Goal: Task Accomplishment & Management: Use online tool/utility

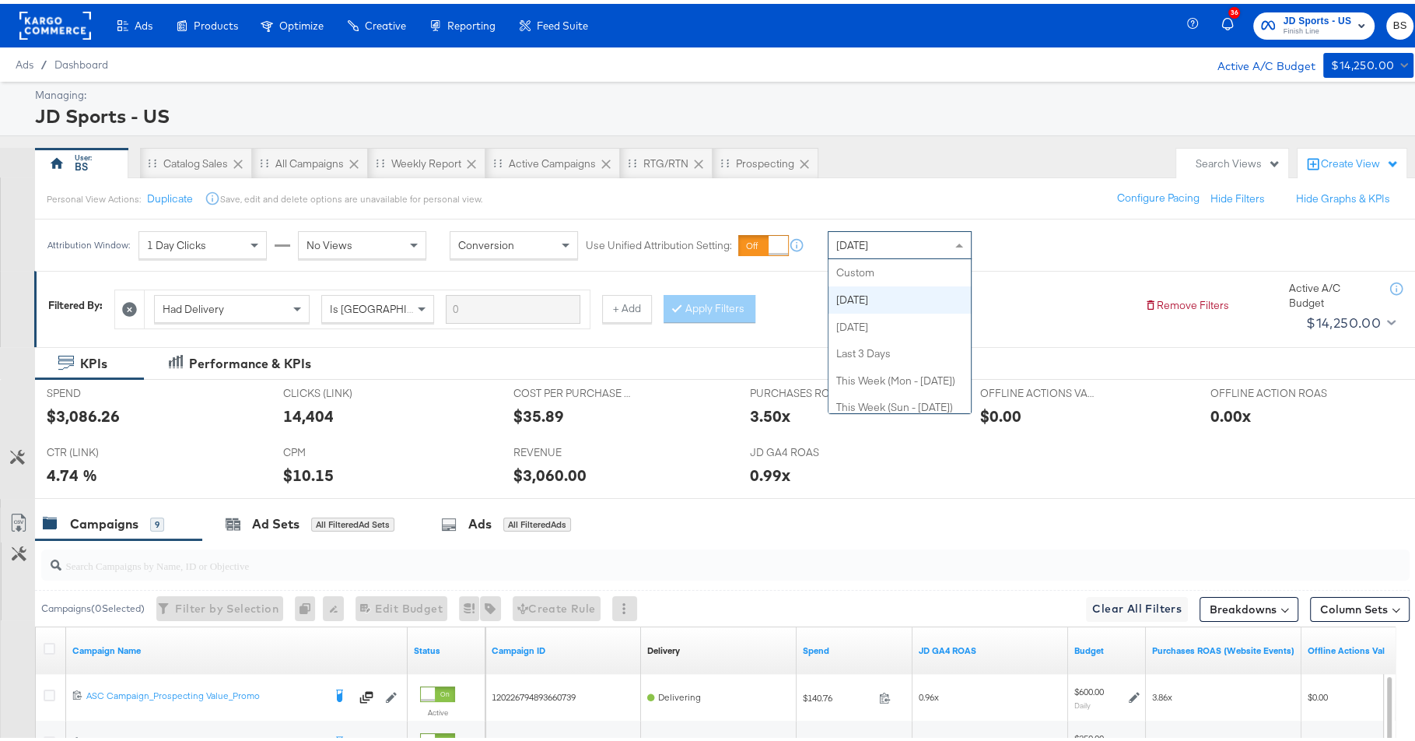
click at [925, 251] on div "[DATE]" at bounding box center [900, 241] width 142 height 26
click at [917, 241] on div "[DATE]" at bounding box center [900, 241] width 142 height 26
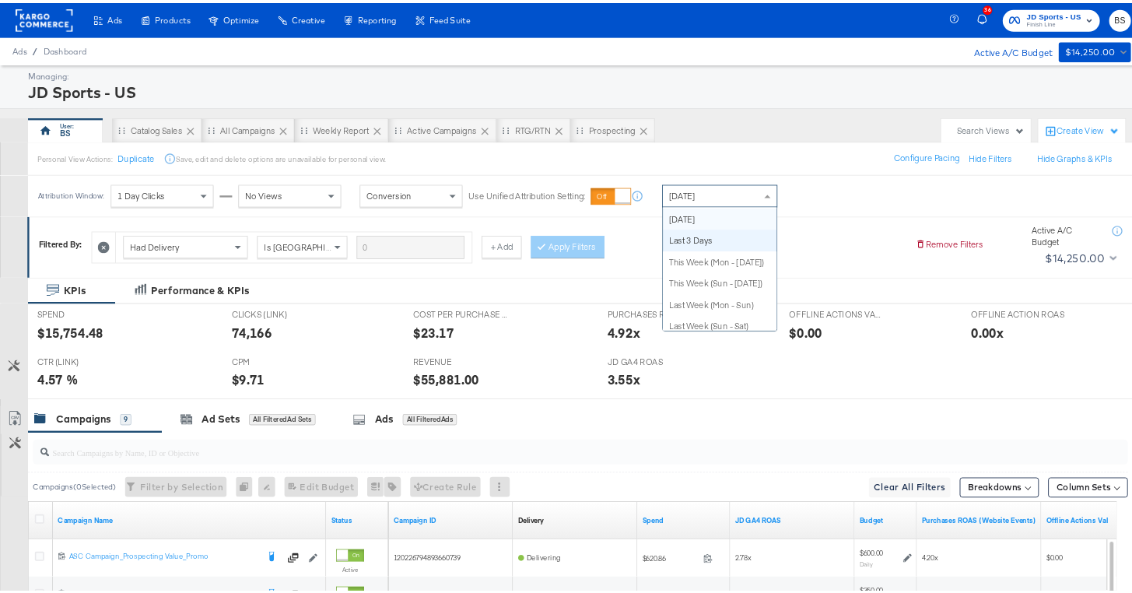
scroll to position [0, 0]
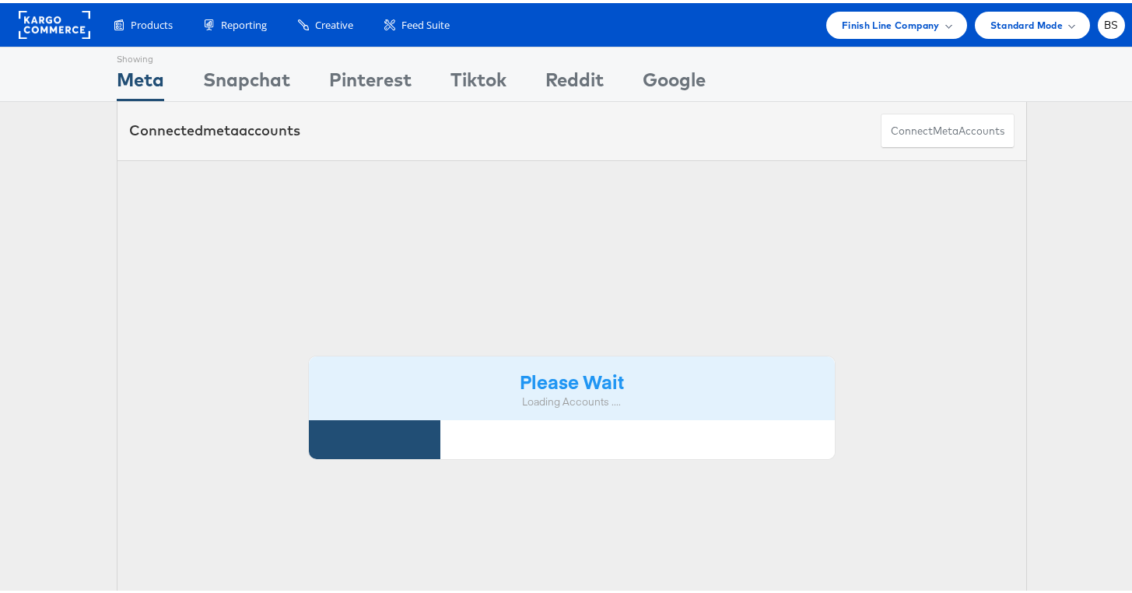
click at [866, 38] on div "Products Product Catalogs Enhance Your Product Catalog, Map Them to Publishers,…" at bounding box center [572, 22] width 1144 height 44
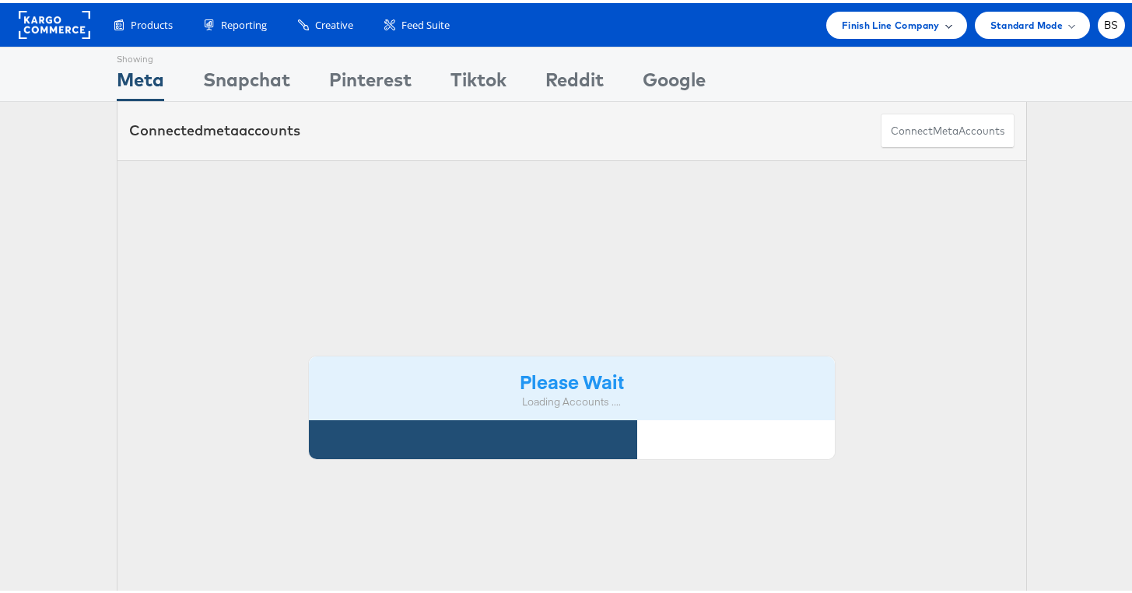
click at [866, 24] on span "Finish Line Company" at bounding box center [891, 22] width 98 height 16
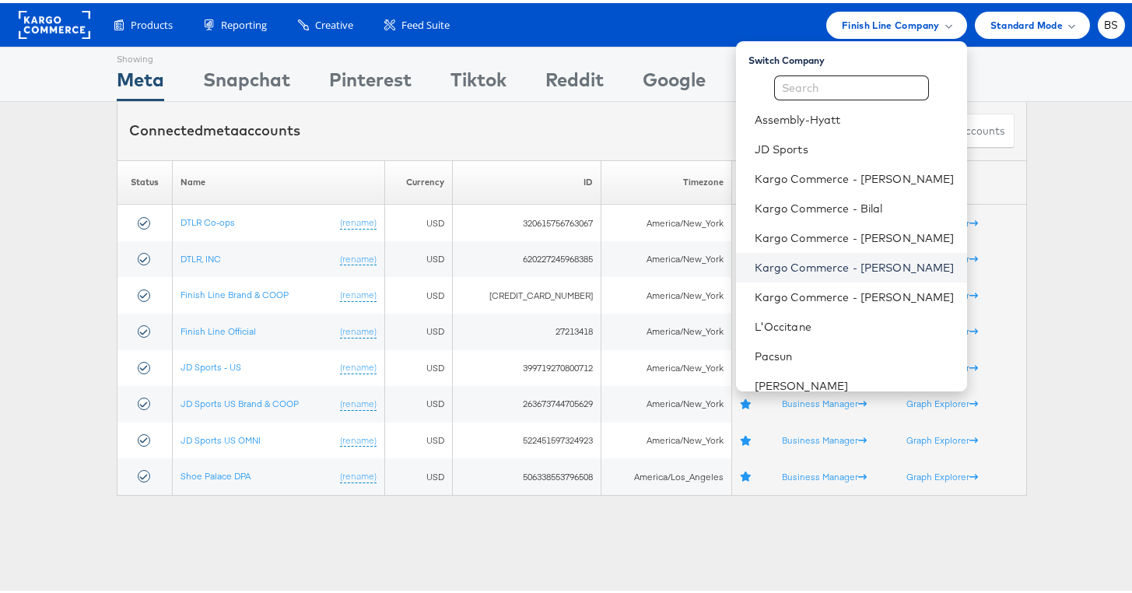
scroll to position [159, 0]
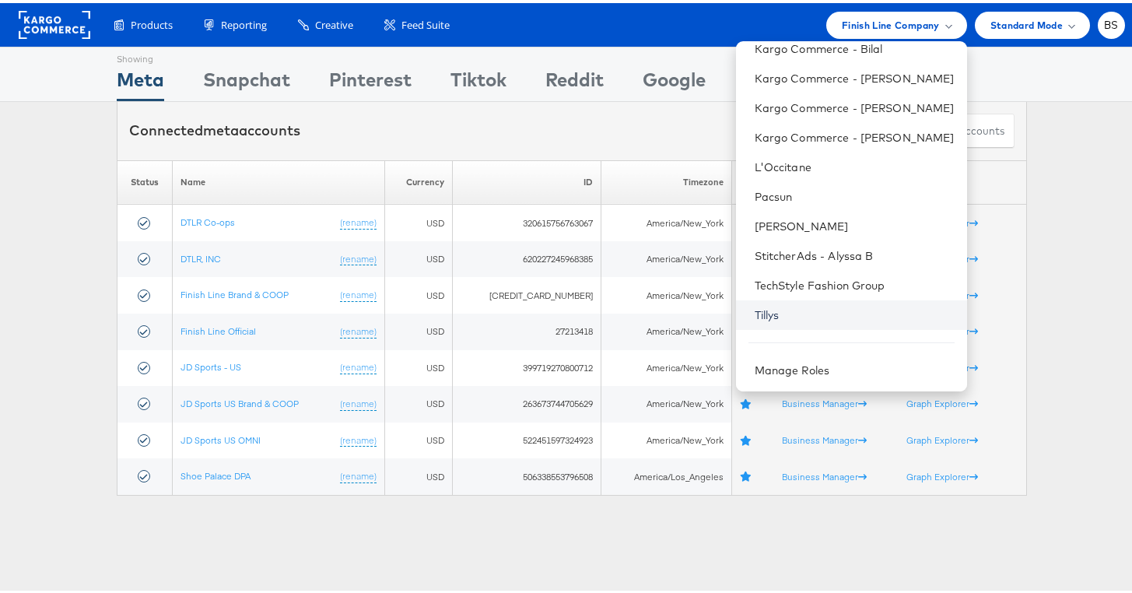
click at [772, 317] on link "Tillys" at bounding box center [855, 312] width 200 height 16
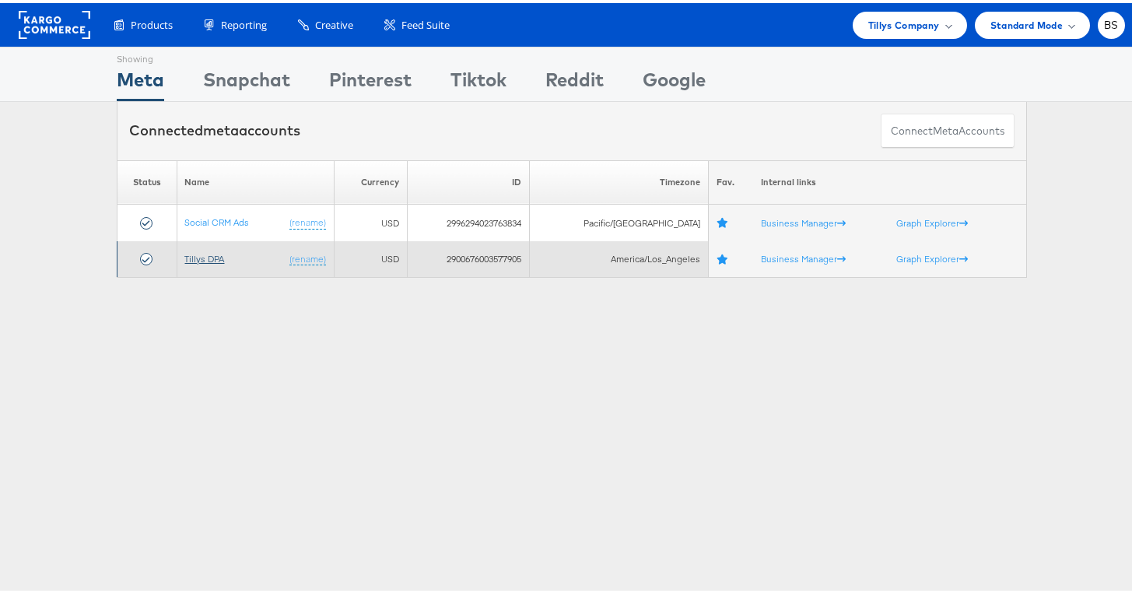
click at [195, 255] on link "Tillys DPA" at bounding box center [205, 256] width 40 height 12
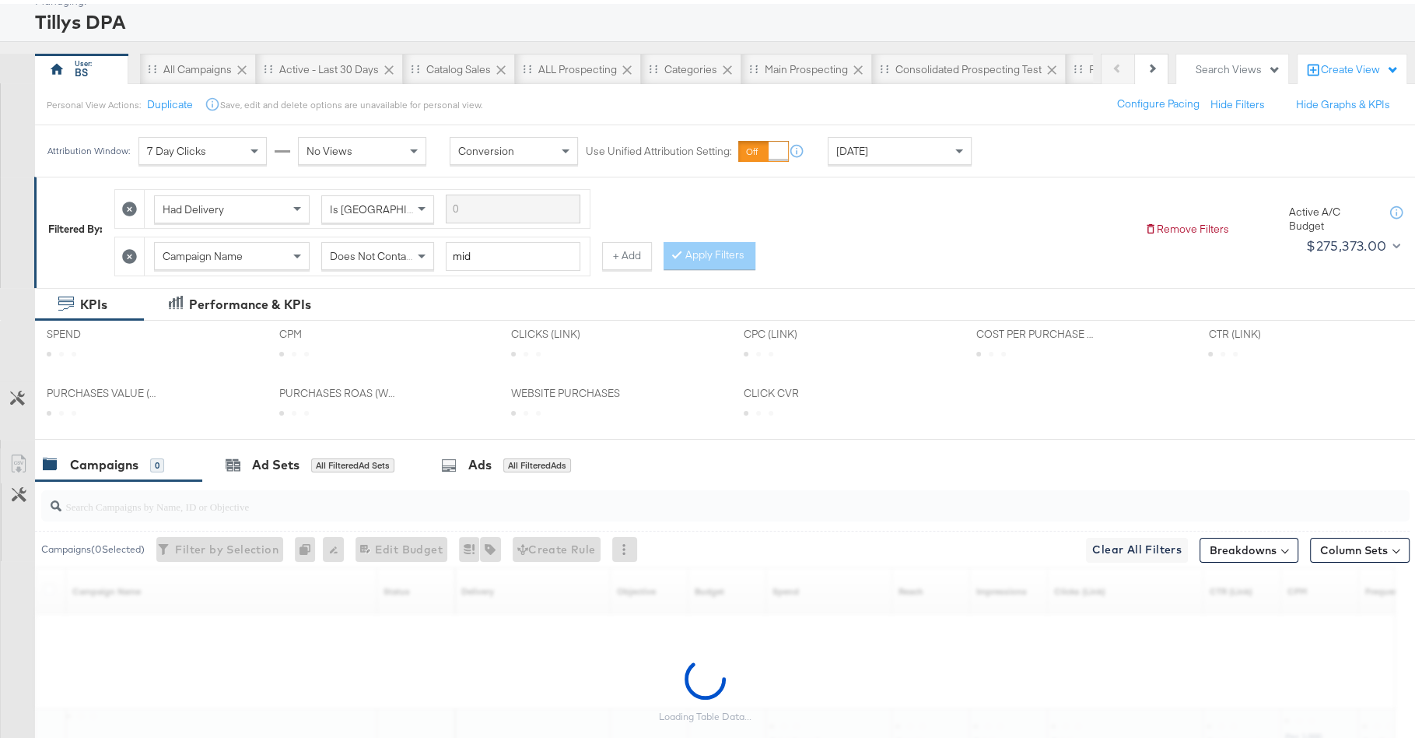
scroll to position [154, 0]
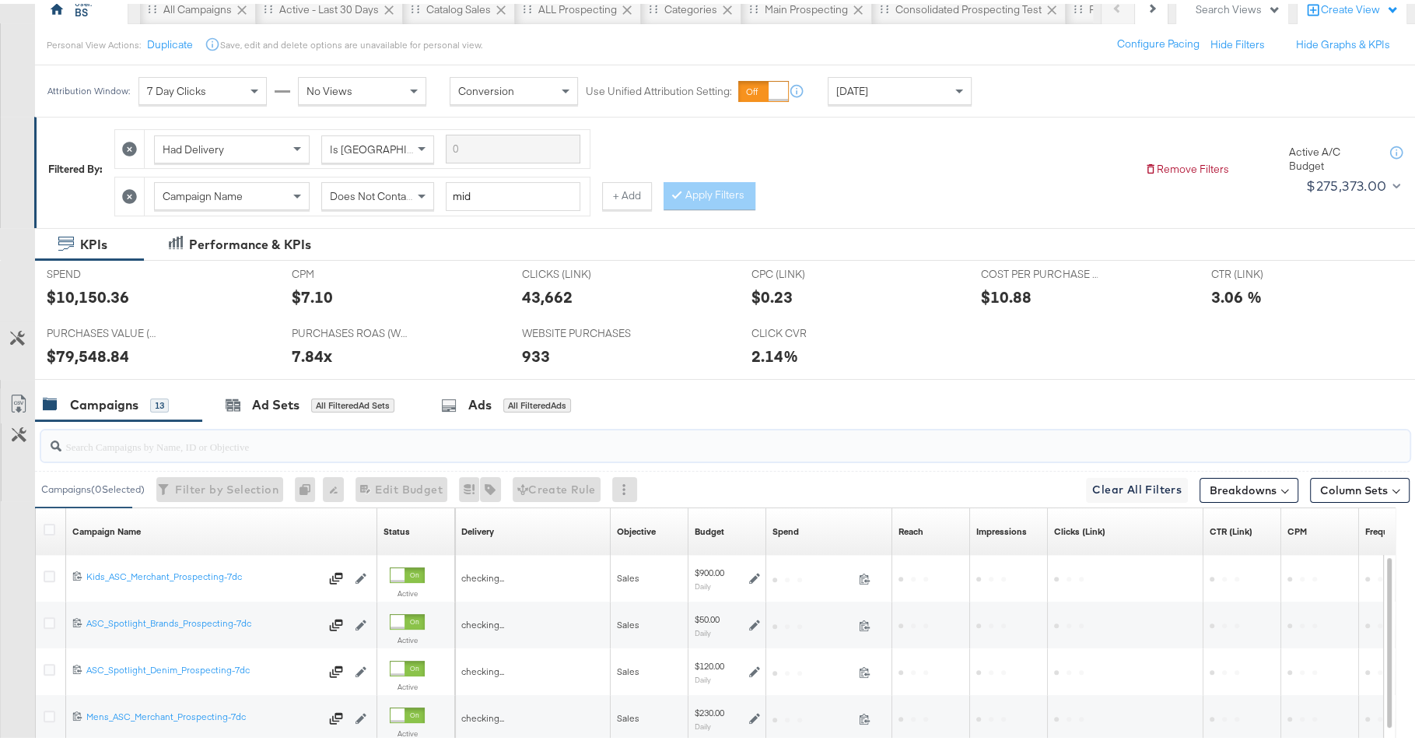
click at [424, 433] on input "search" at bounding box center [672, 436] width 1223 height 30
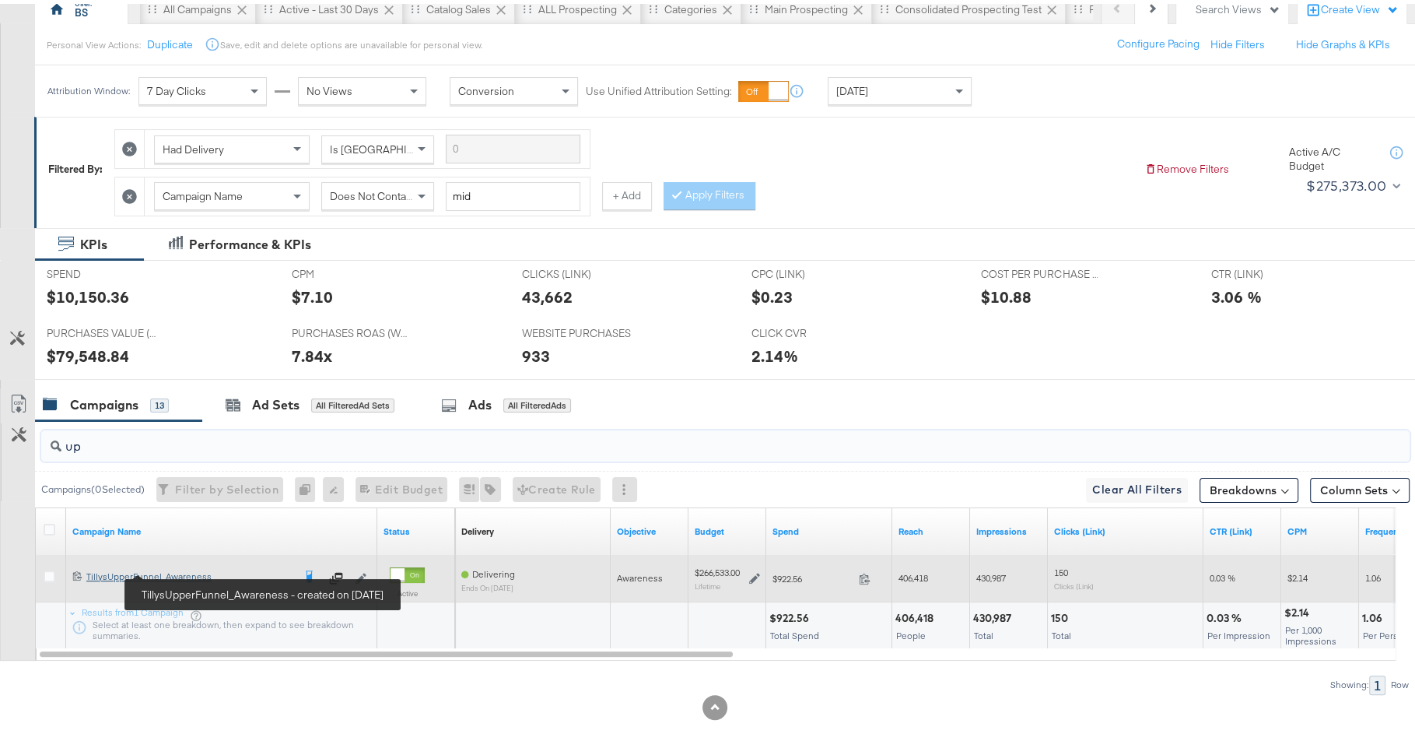
type input "up"
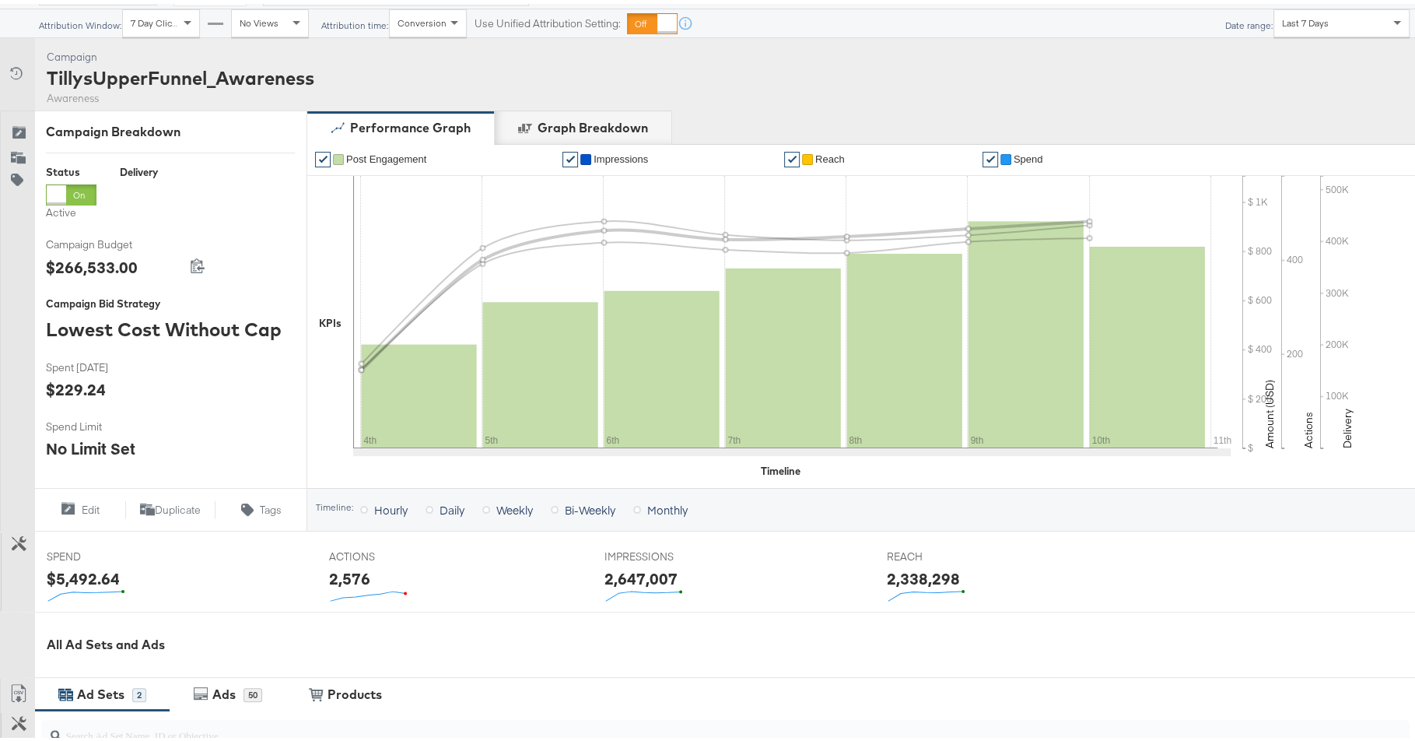
scroll to position [106, 0]
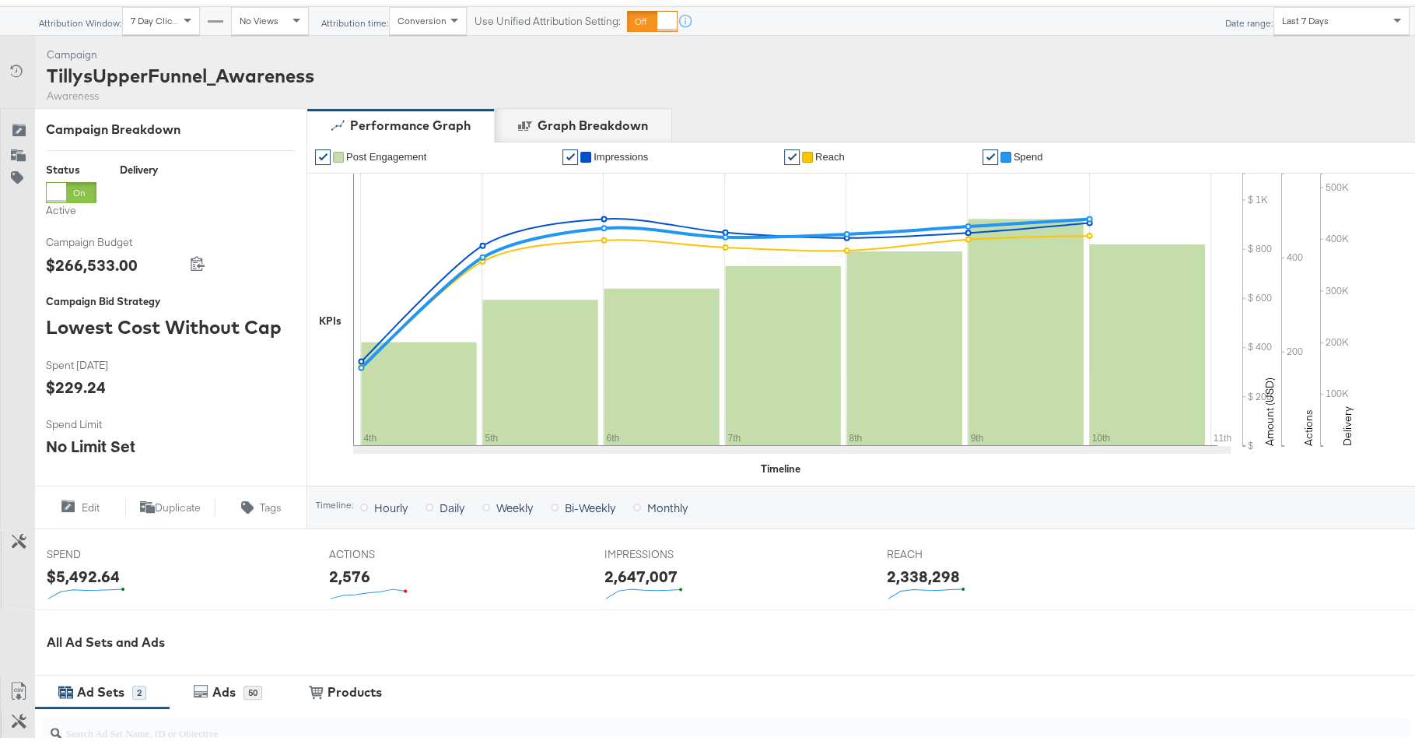
click at [17, 552] on div "Customize KPIs" at bounding box center [18, 566] width 34 height 78
click at [17, 540] on icon at bounding box center [19, 537] width 15 height 15
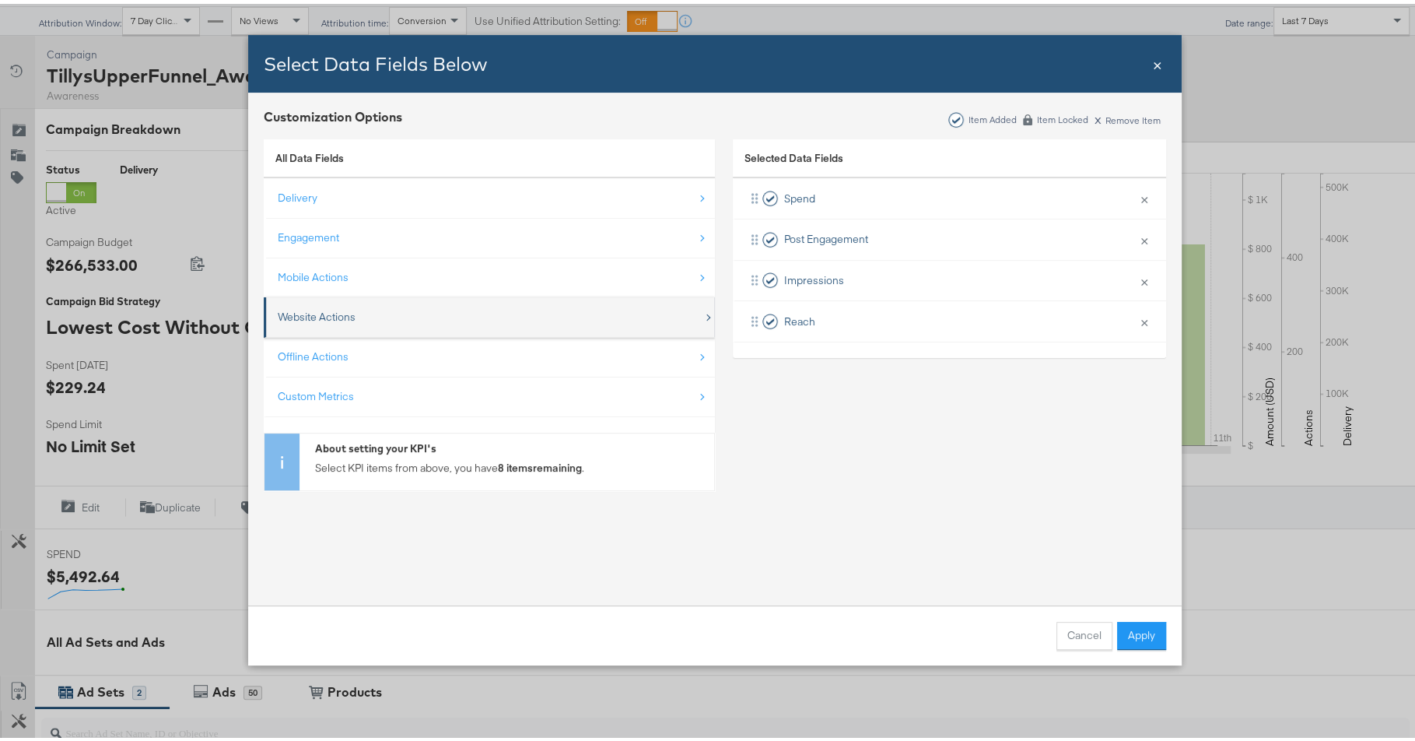
click at [389, 317] on div "Website Actions" at bounding box center [491, 313] width 426 height 32
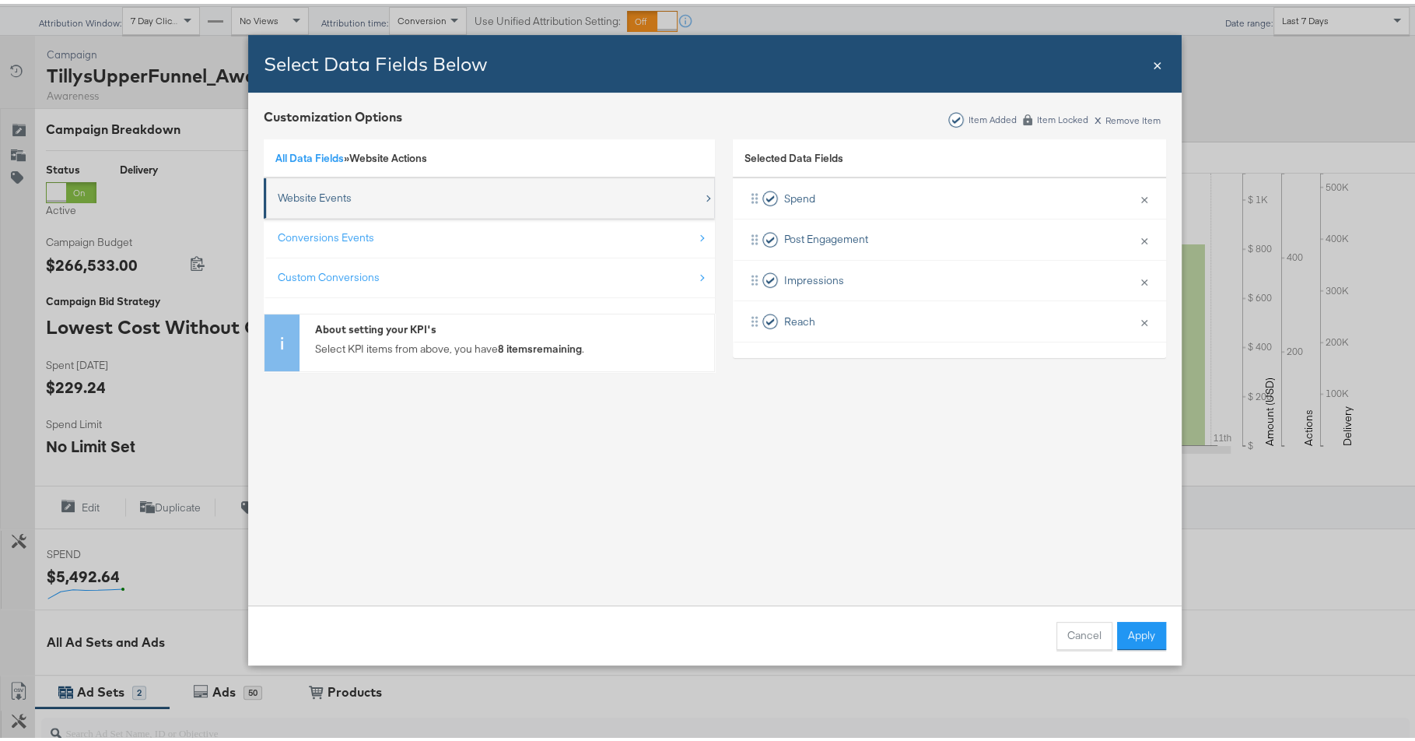
click at [366, 195] on div "Website Events" at bounding box center [491, 194] width 426 height 32
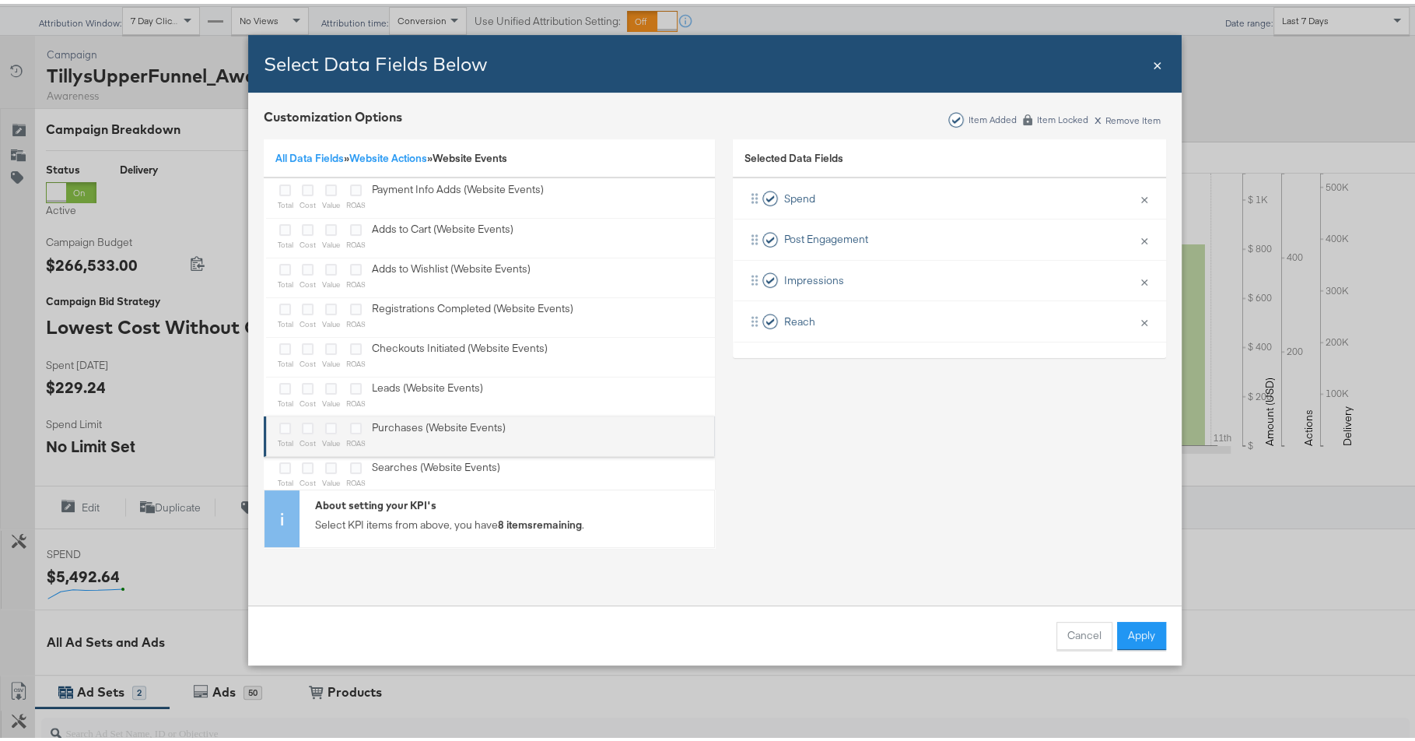
click at [431, 424] on div "Purchases (Website Events)" at bounding box center [439, 432] width 134 height 32
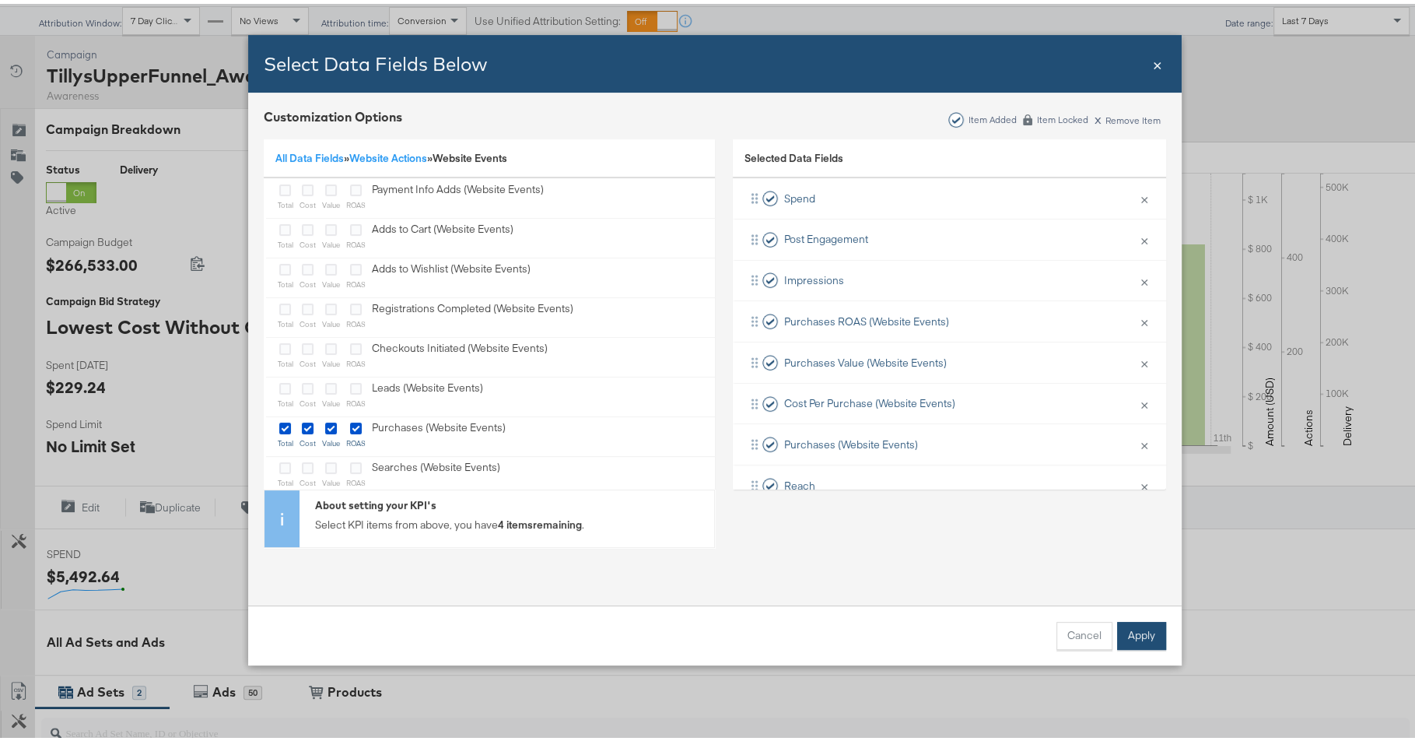
click at [1134, 622] on button "Apply" at bounding box center [1141, 632] width 49 height 28
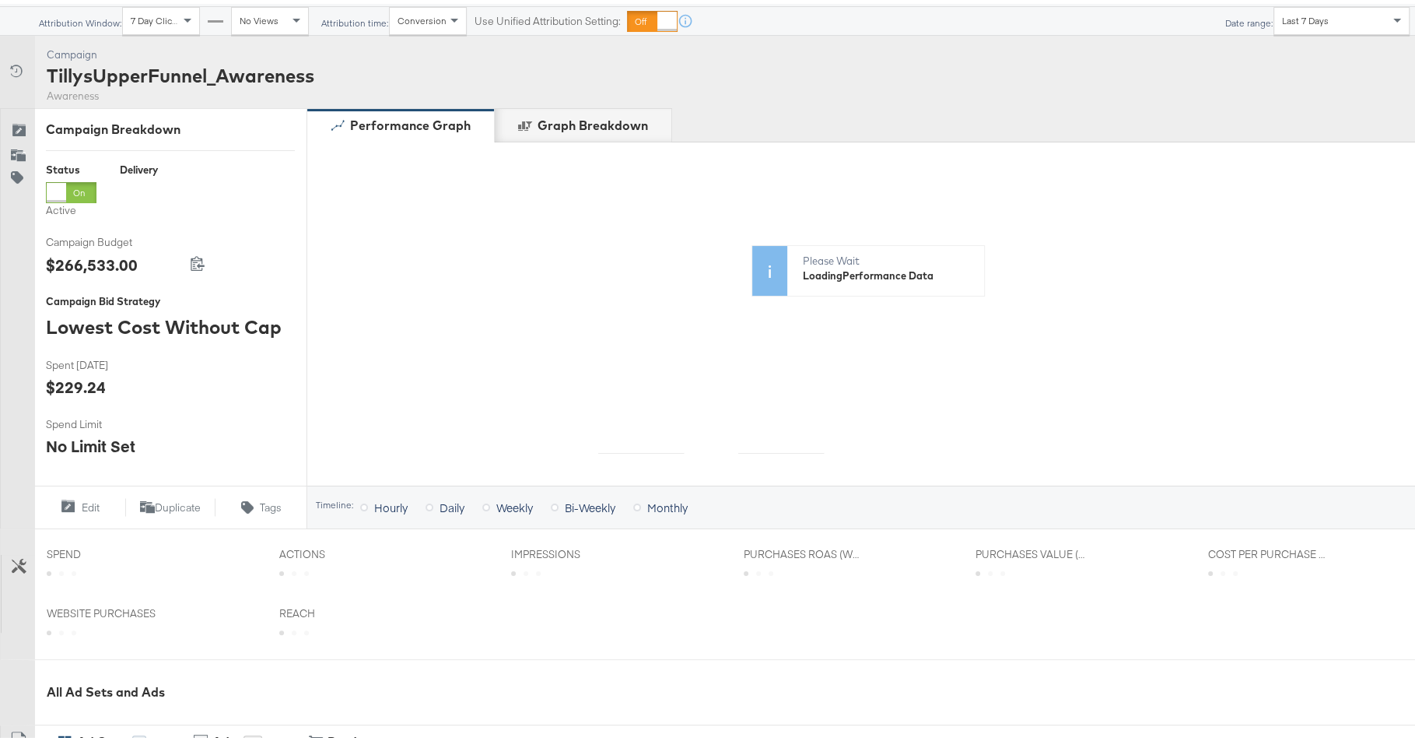
click at [1300, 20] on span "Last 7 Days" at bounding box center [1305, 17] width 47 height 12
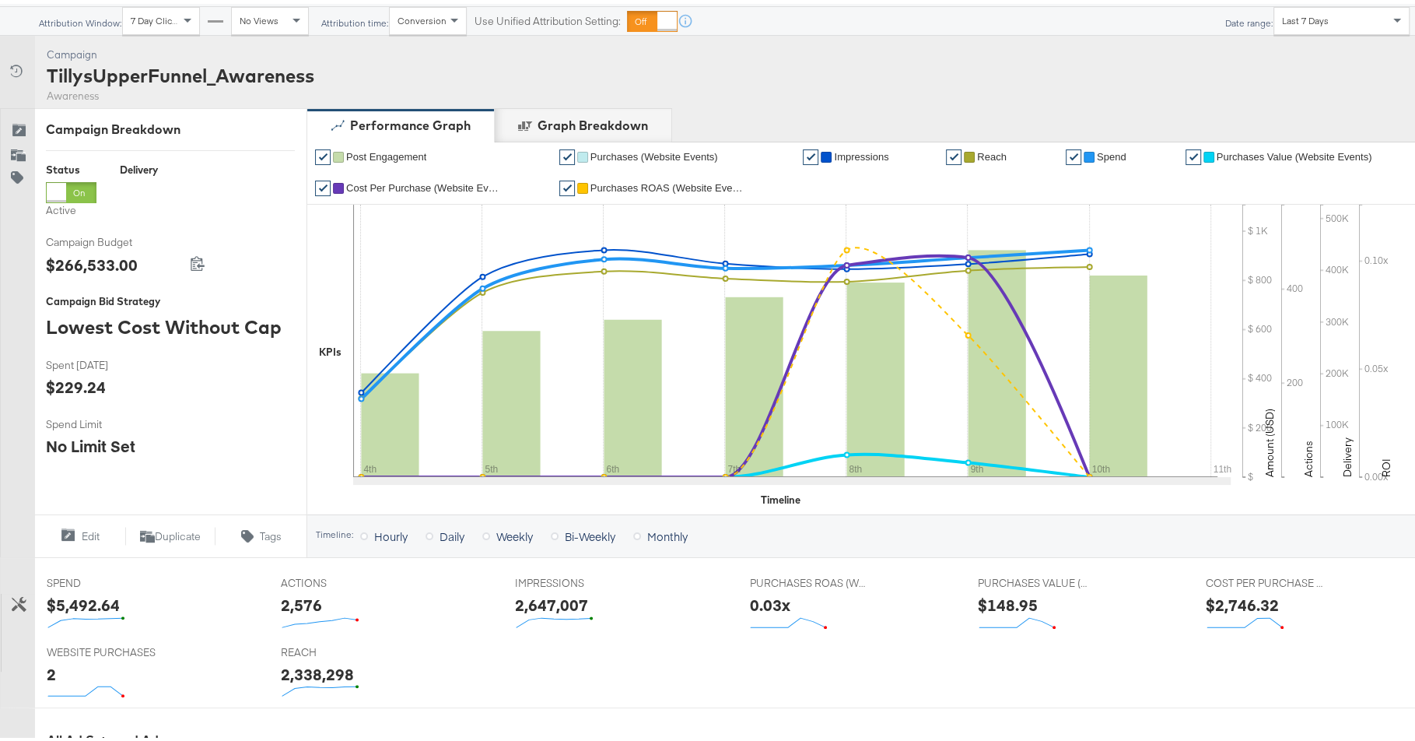
click at [1297, 24] on div "Last 7 Days" at bounding box center [1341, 17] width 135 height 26
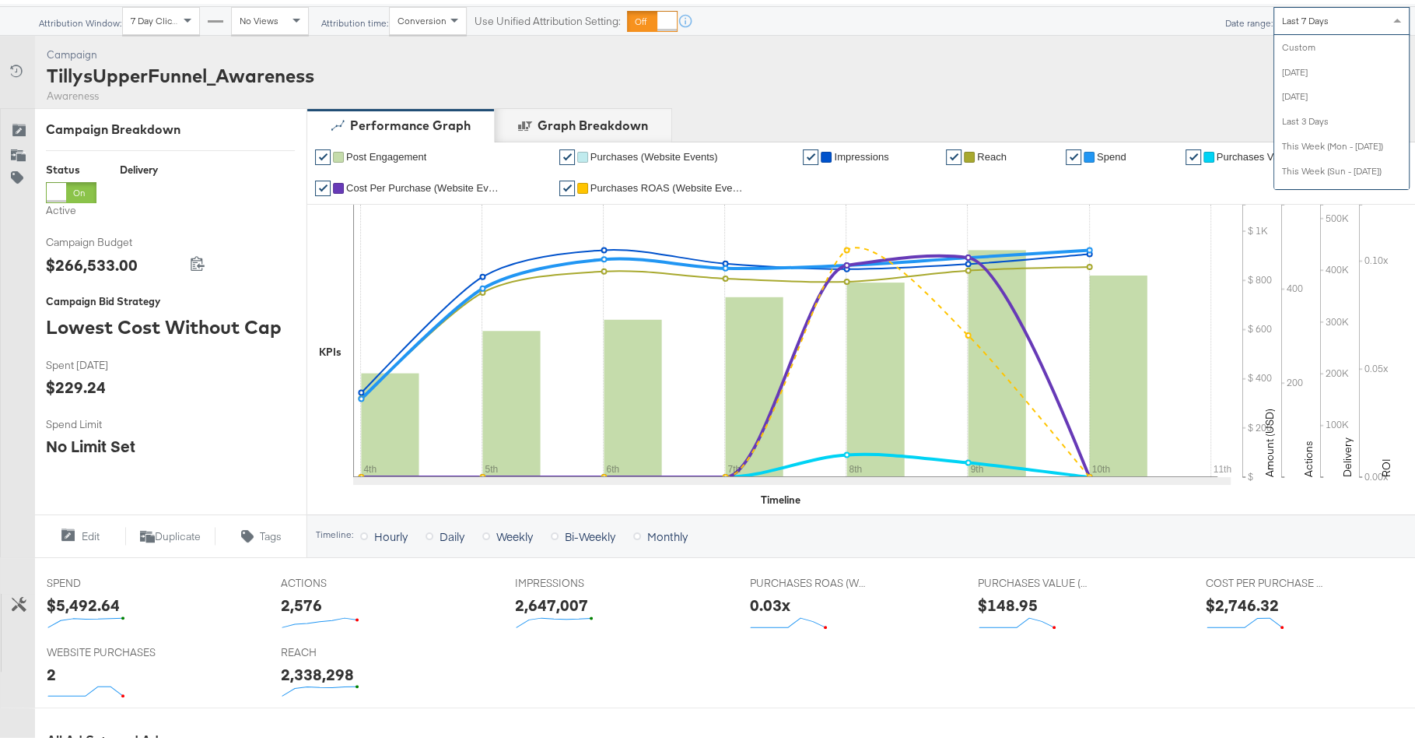
scroll to position [197, 0]
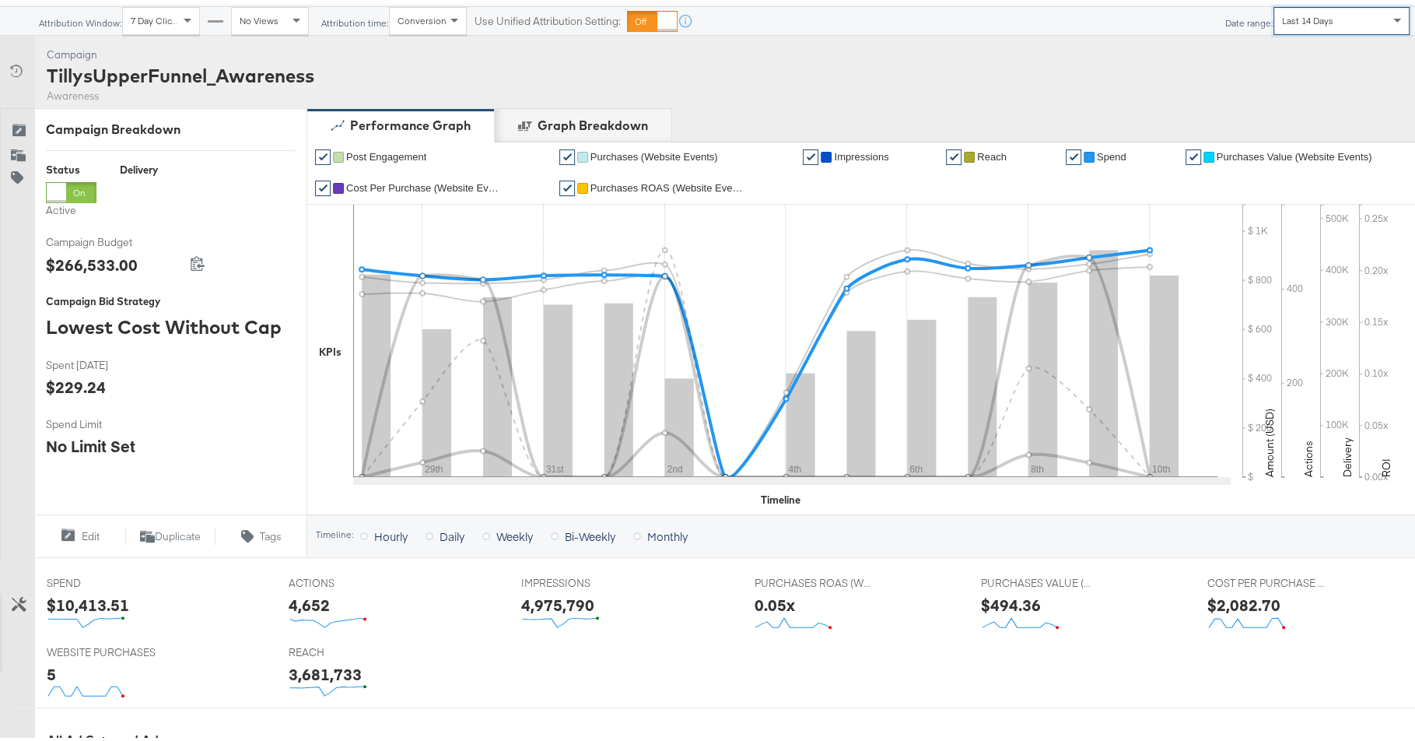
click at [1100, 150] on span "Spend" at bounding box center [1112, 153] width 30 height 12
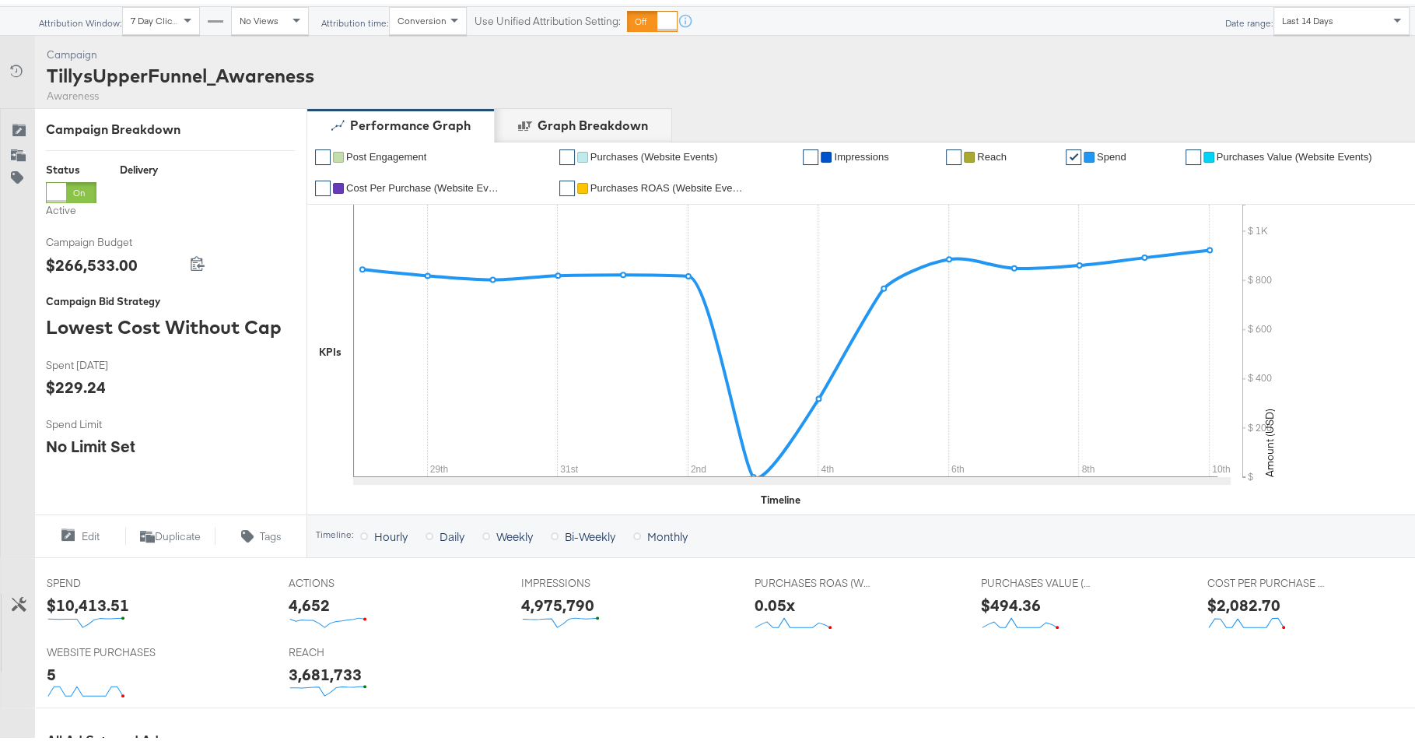
click at [1106, 155] on span "Spend" at bounding box center [1112, 153] width 30 height 12
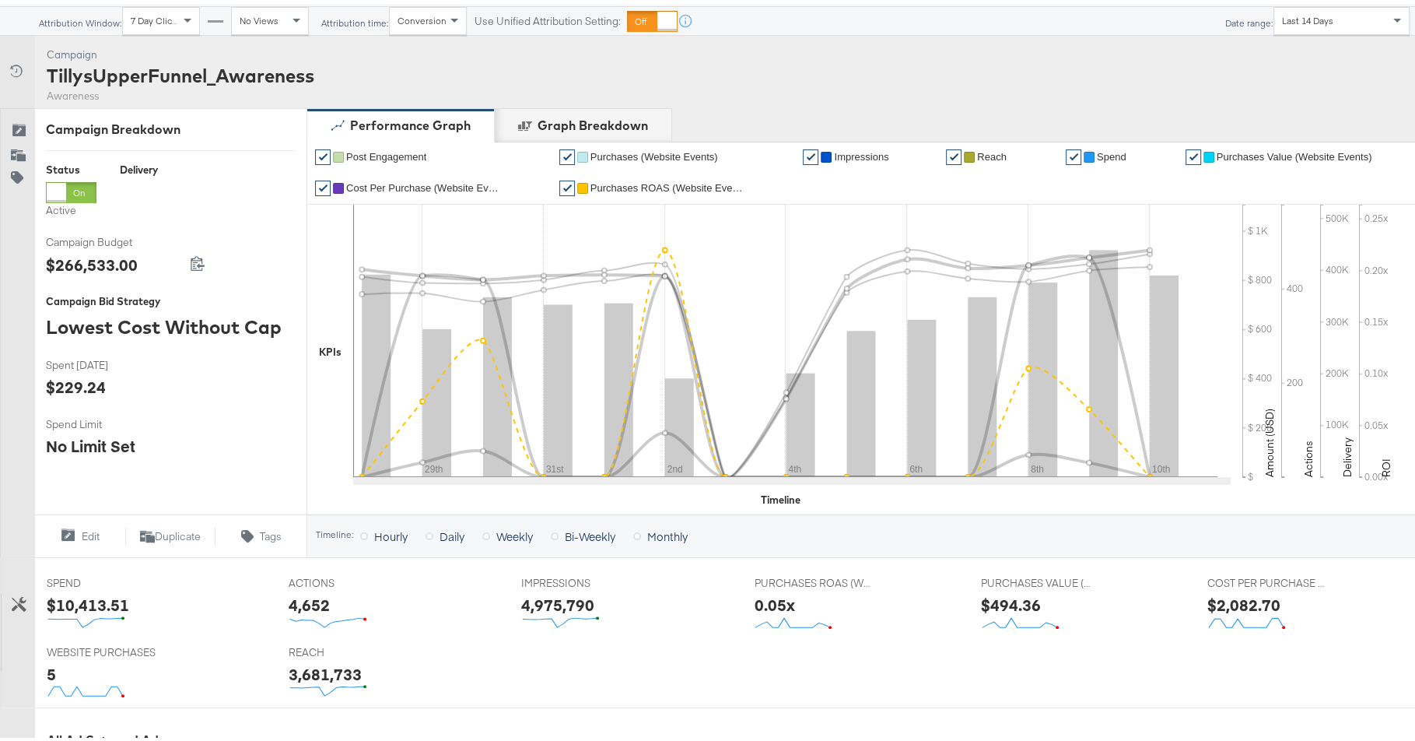
click at [651, 185] on span "Purchases ROAS (Website Events)" at bounding box center [669, 184] width 156 height 12
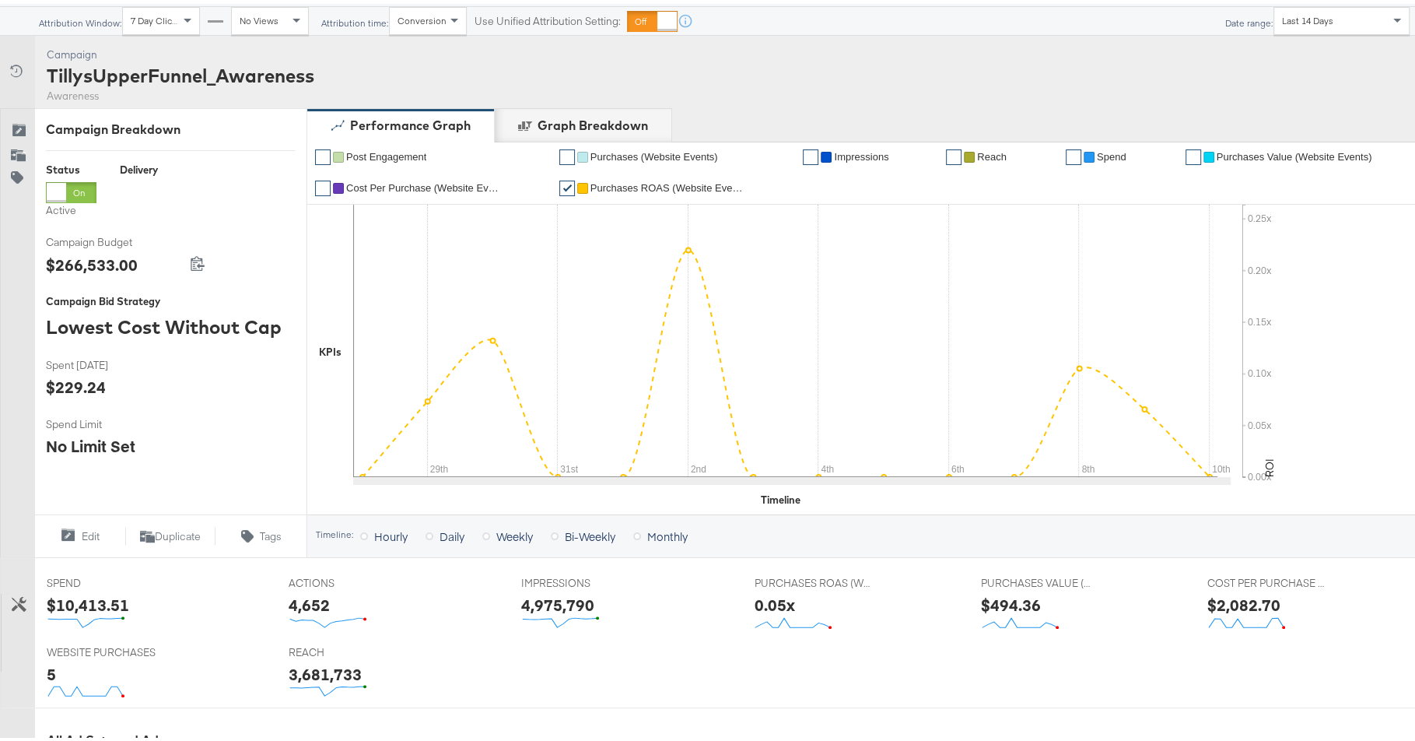
click at [651, 185] on span "Purchases ROAS (Website Events)" at bounding box center [669, 184] width 156 height 12
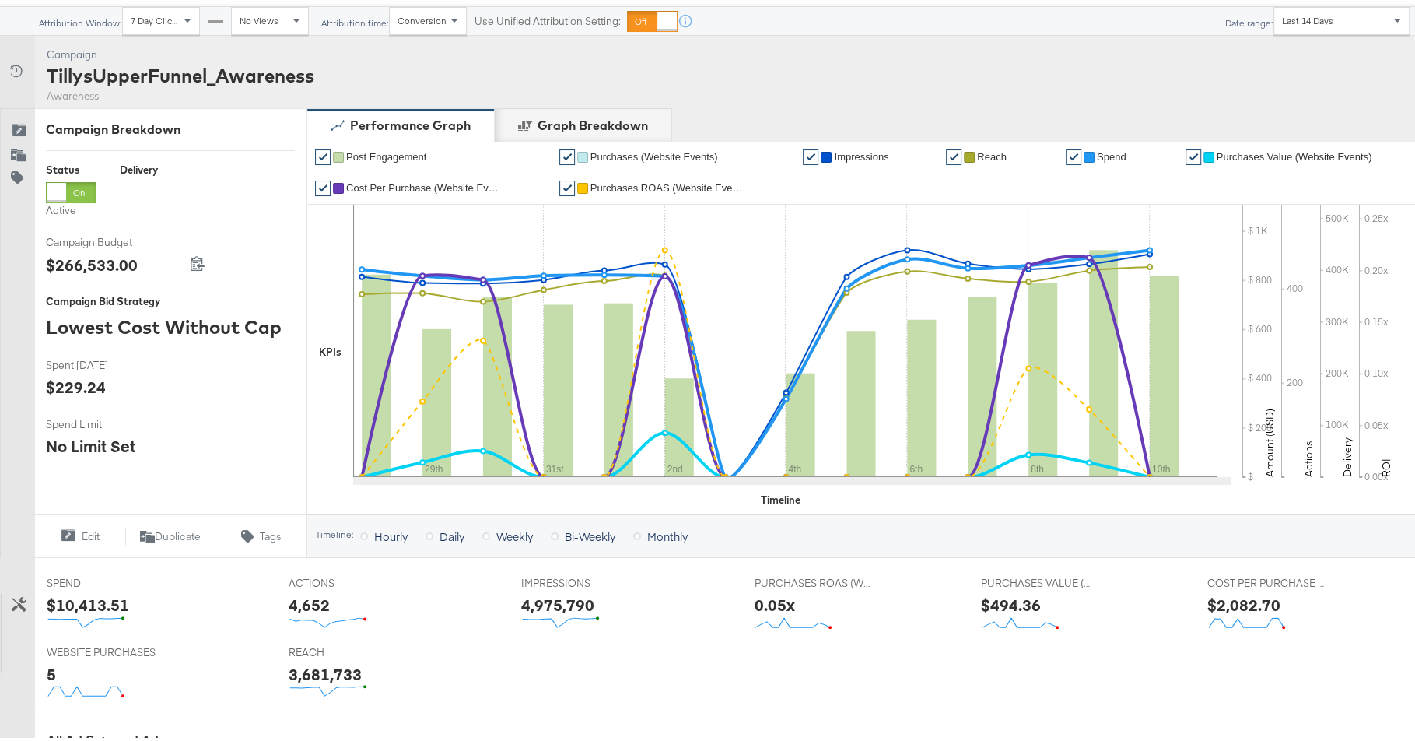
click at [769, 89] on div "Campaign Activity Campaign TillysUpperFunnel_Awareness Awareness" at bounding box center [714, 68] width 1429 height 72
